Goal: Transaction & Acquisition: Purchase product/service

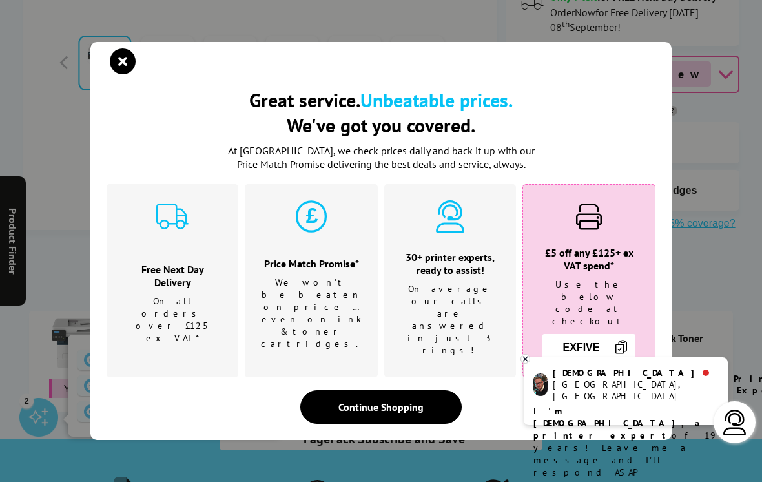
scroll to position [611, 0]
click at [717, 249] on div "Great service. Unbeatable prices. We've got you covered. Great service. Unbeata…" at bounding box center [381, 241] width 762 height 482
click at [118, 74] on icon "close modal" at bounding box center [123, 61] width 26 height 26
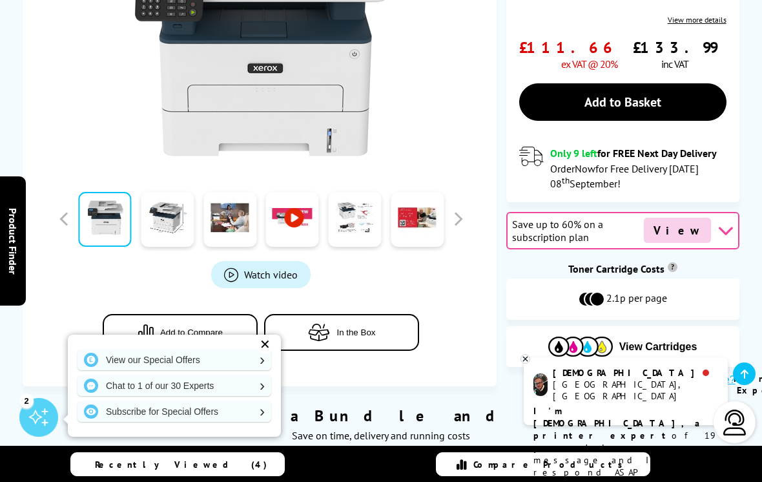
scroll to position [449, 0]
